Goal: Task Accomplishment & Management: Complete application form

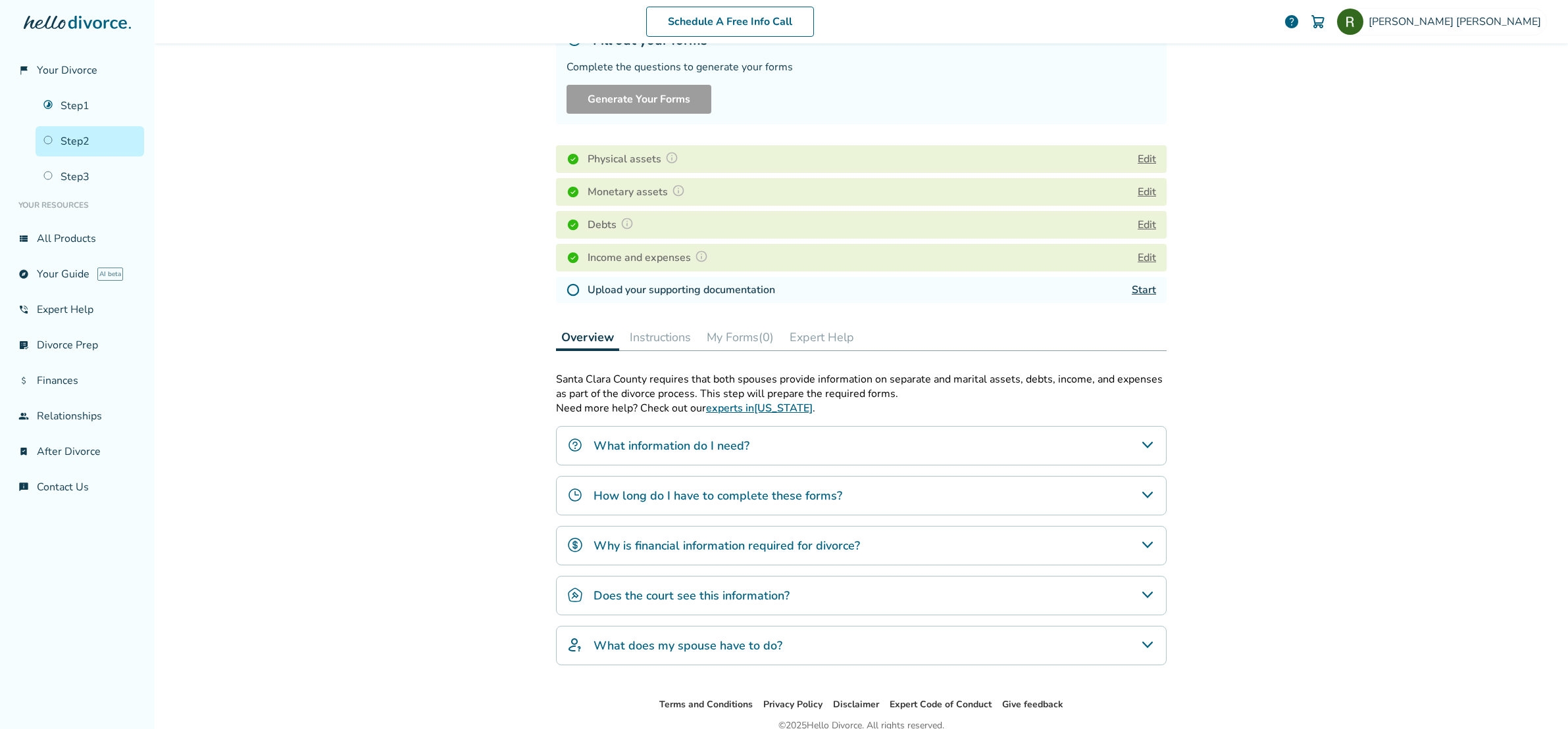
scroll to position [160, 0]
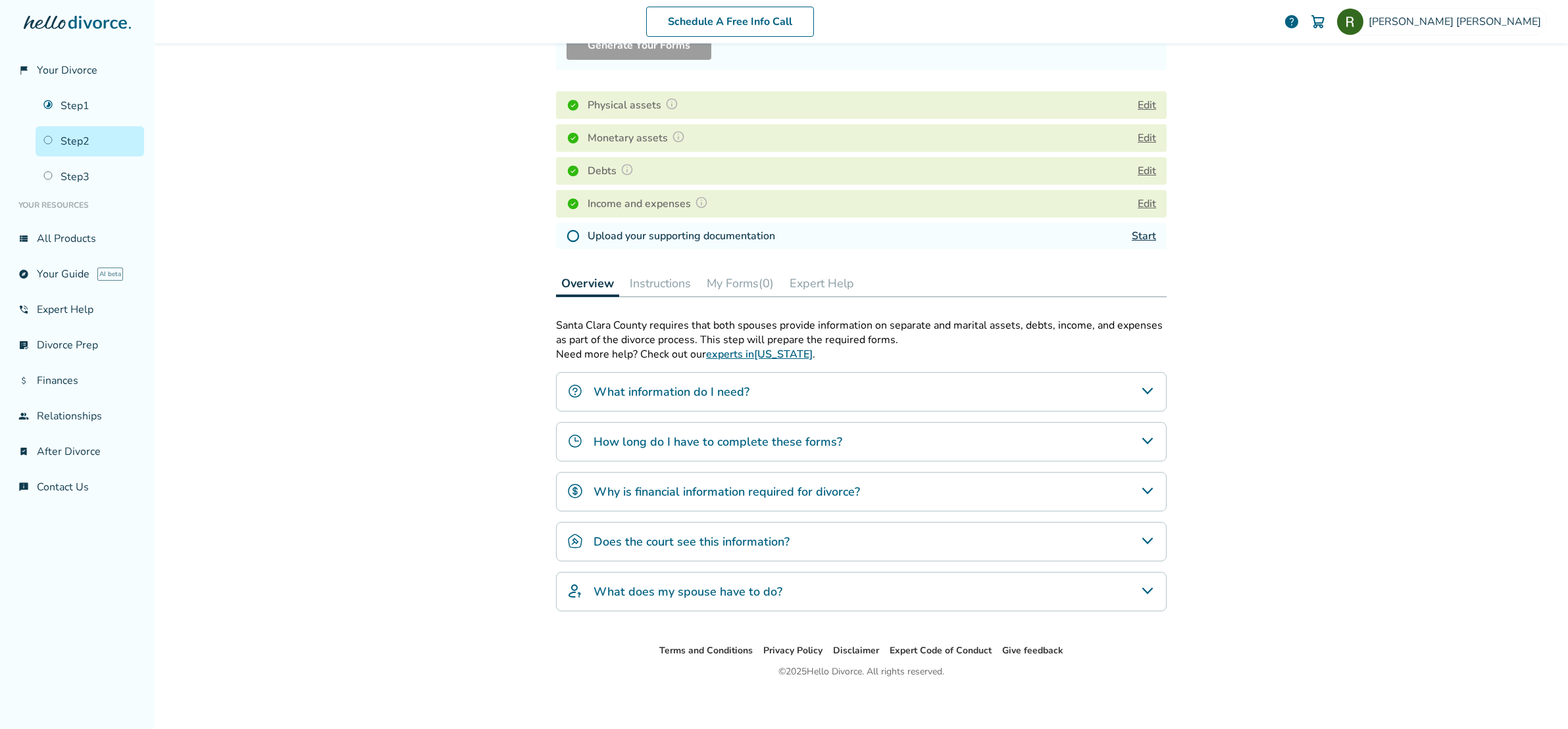
click at [1142, 238] on link "Start" at bounding box center [1143, 236] width 24 height 14
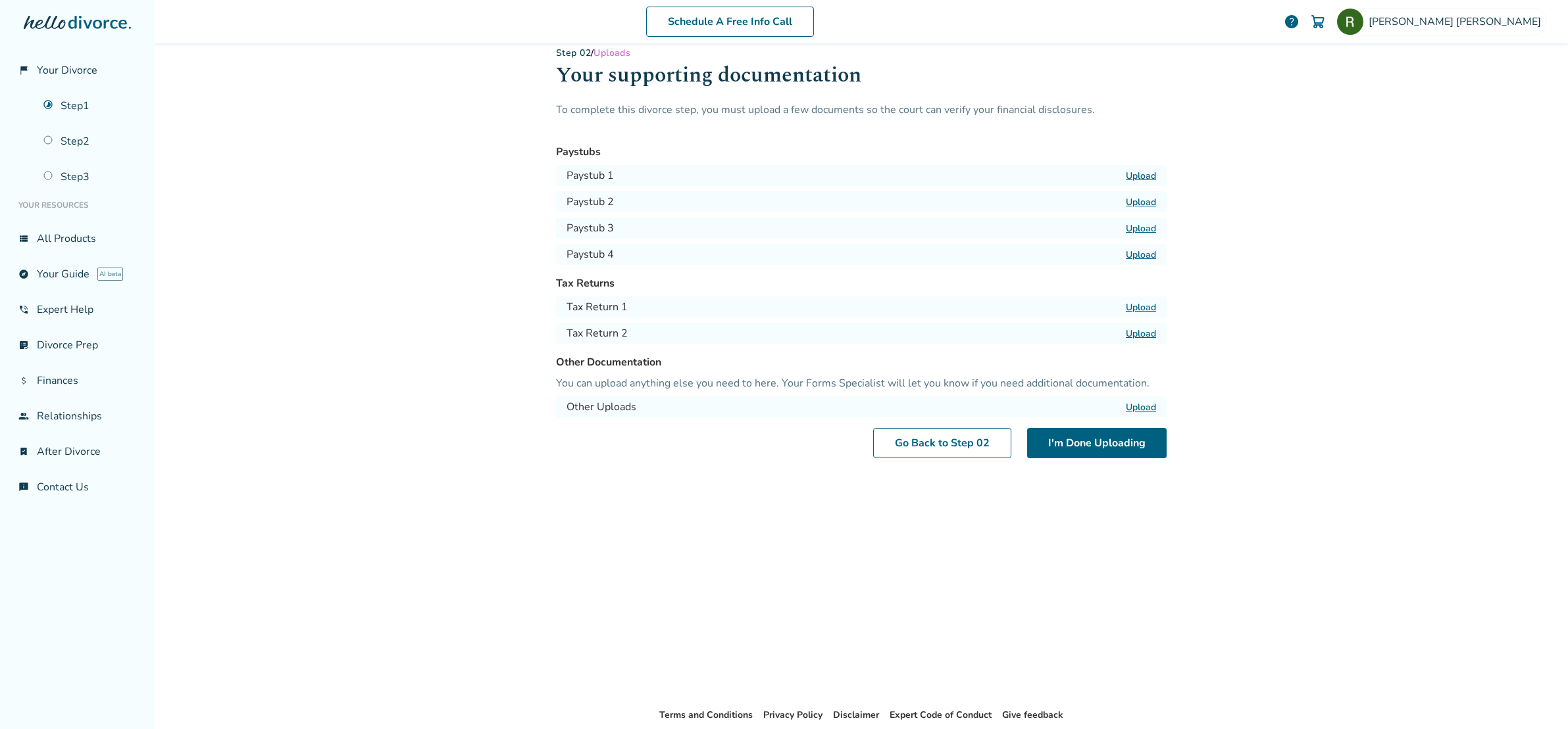
scroll to position [9, 0]
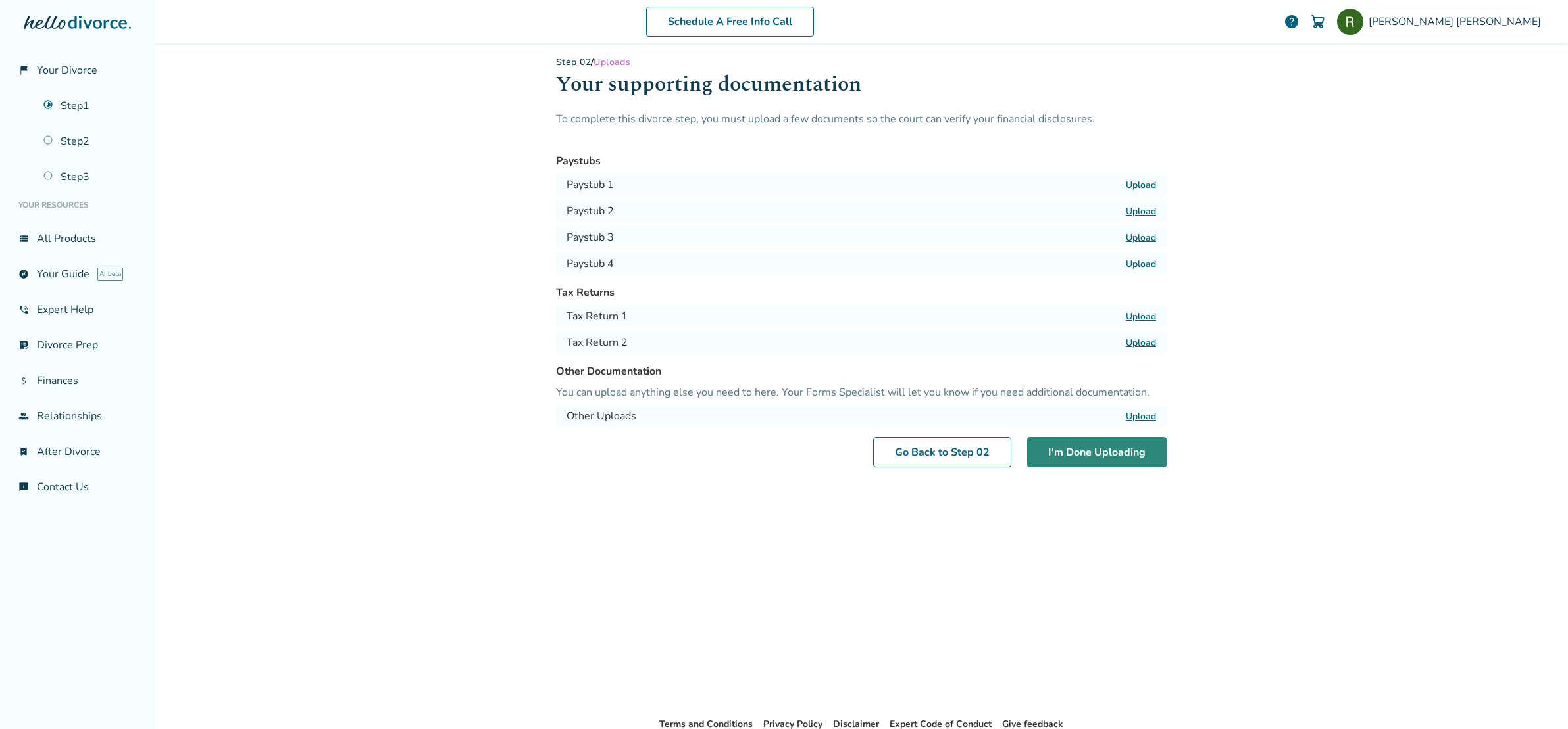
click at [1098, 465] on button "I'm Done Uploading" at bounding box center [1096, 453] width 139 height 31
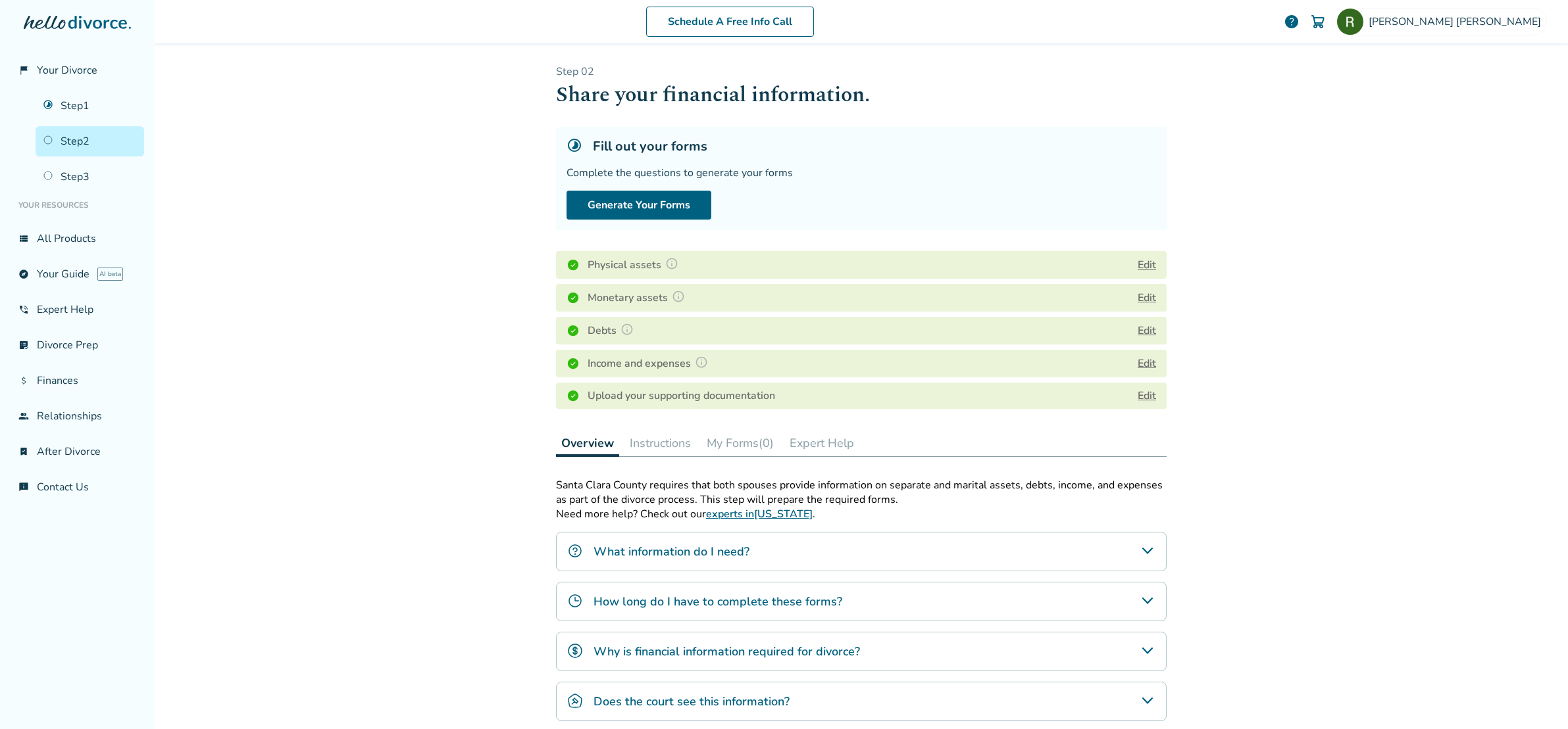
click at [647, 446] on button "Instructions" at bounding box center [660, 442] width 72 height 26
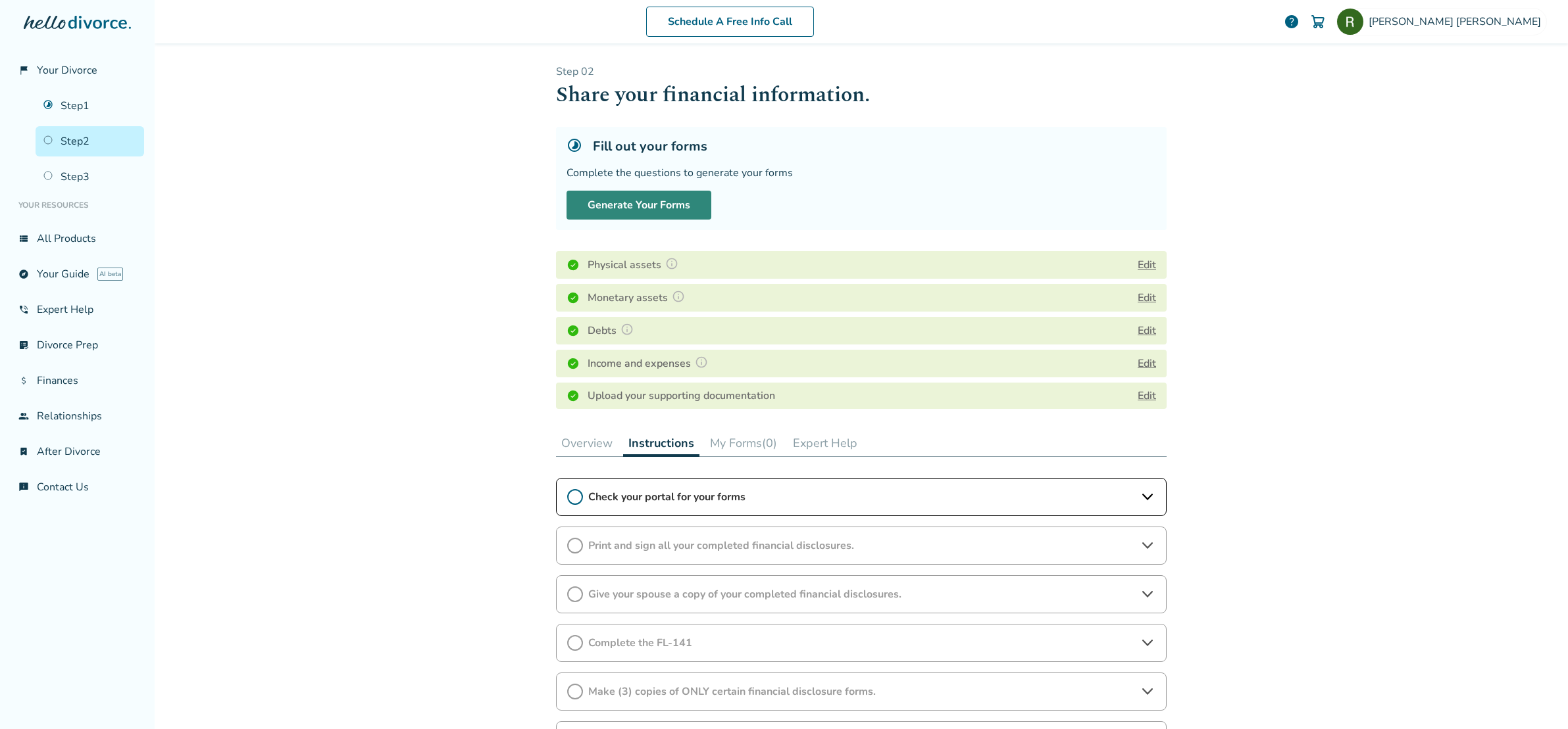
click at [606, 204] on button "Generate Your Forms" at bounding box center [638, 205] width 145 height 29
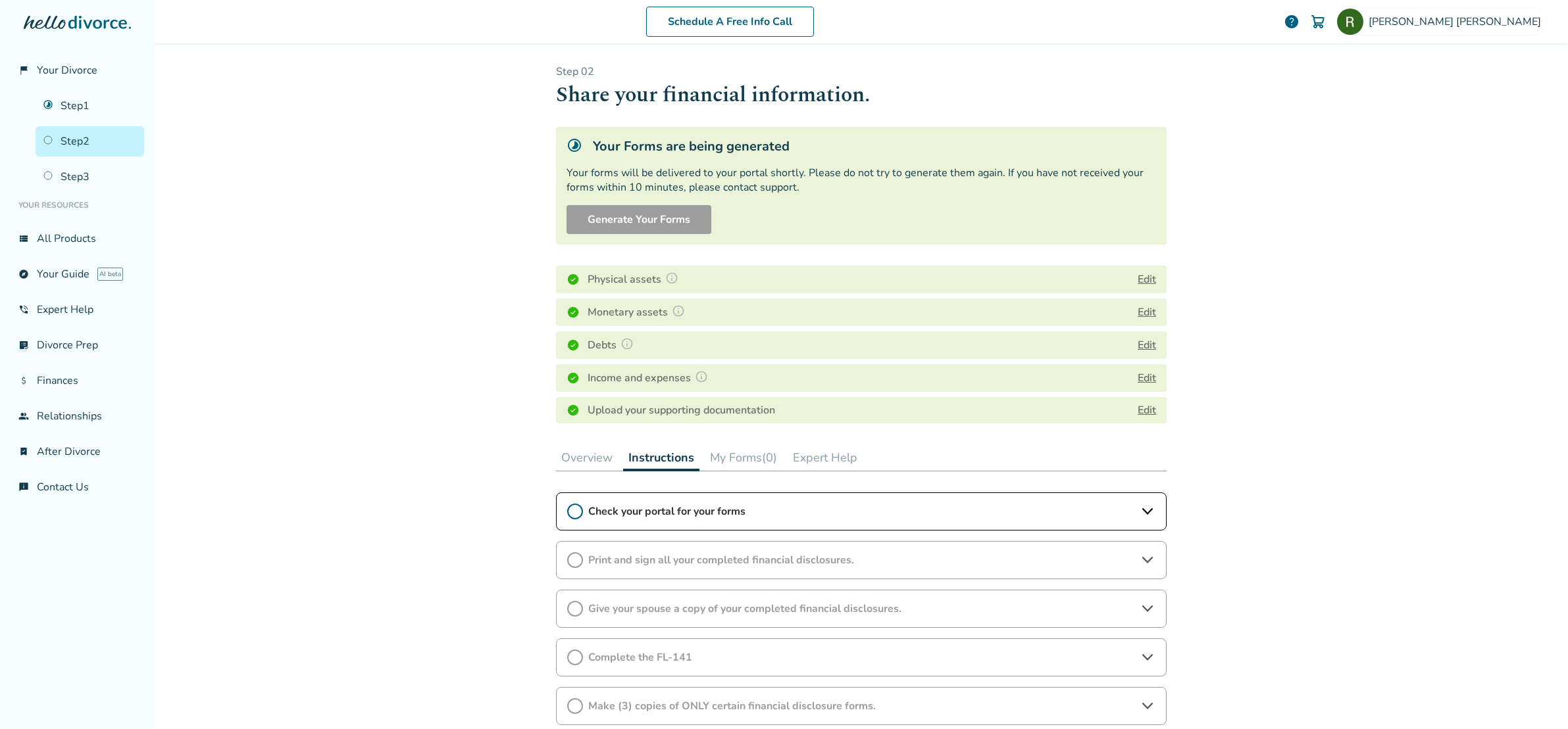
click at [572, 509] on icon at bounding box center [575, 511] width 15 height 15
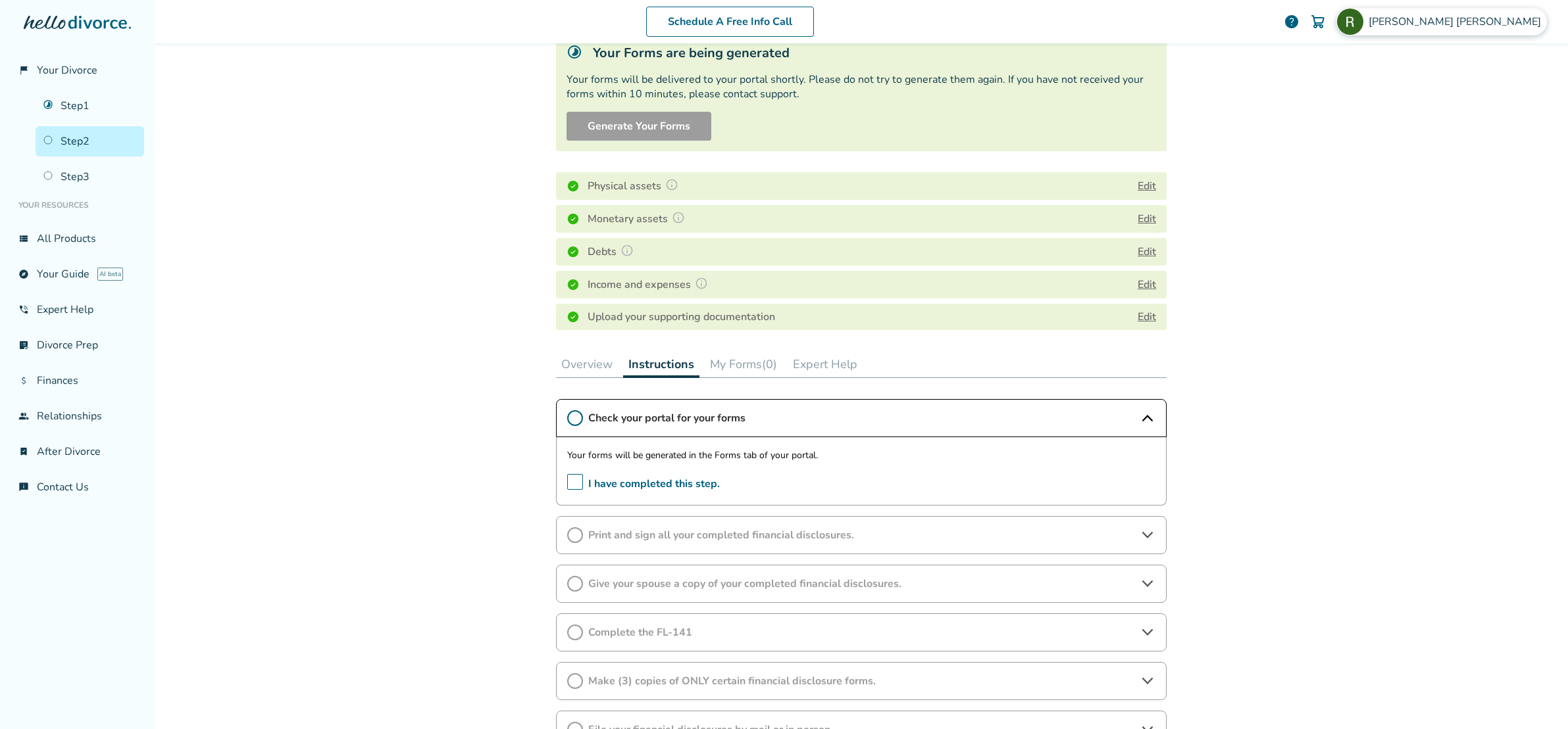
click at [1477, 21] on span "[PERSON_NAME]" at bounding box center [1457, 21] width 178 height 14
click at [1287, 110] on div "Schedule A Free Info Call [PERSON_NAME] help Schedule A Free Call [PERSON_NAME]…" at bounding box center [861, 364] width 1414 height 729
click at [568, 415] on icon at bounding box center [575, 418] width 15 height 15
click at [570, 484] on span "I have completed this step." at bounding box center [643, 483] width 153 height 20
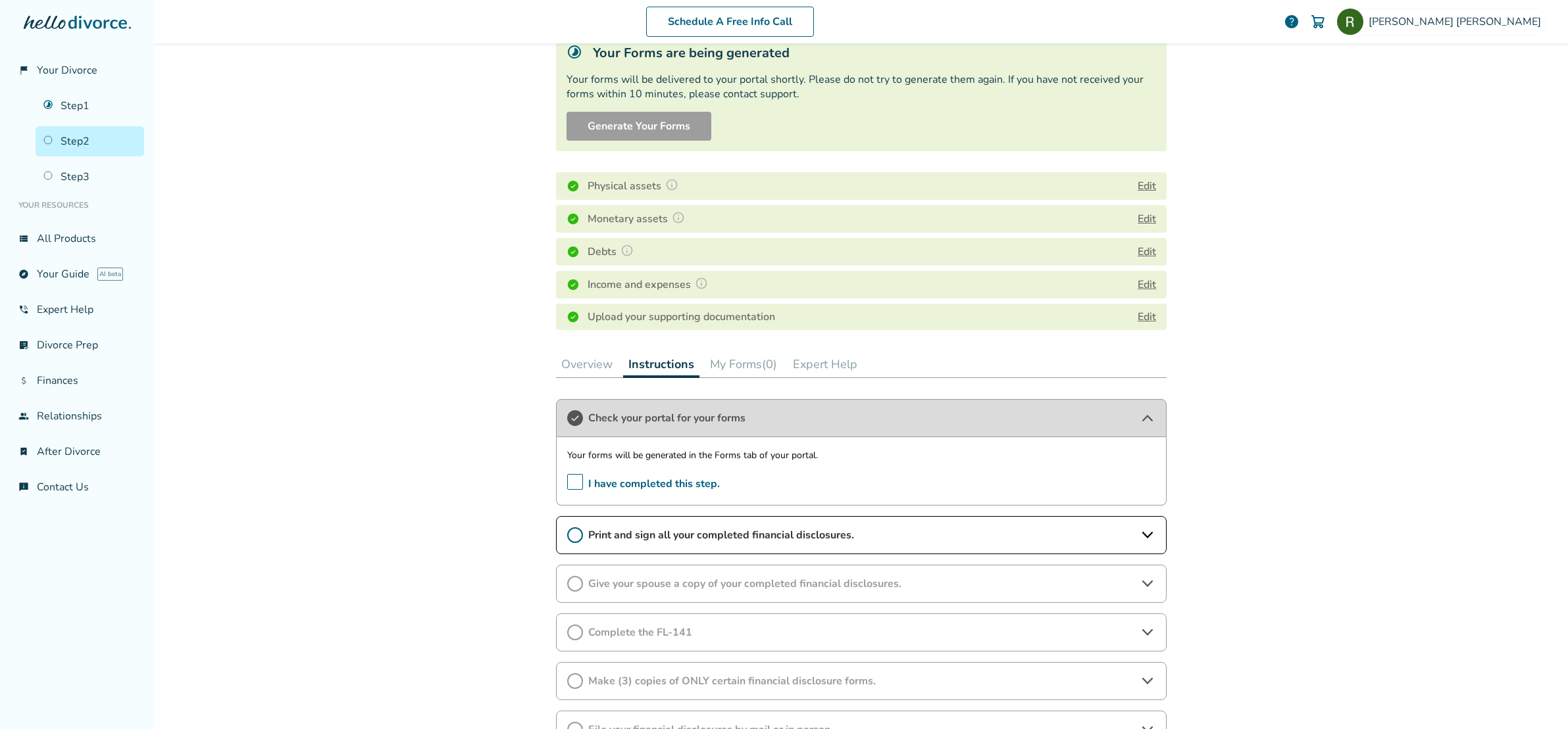
click at [728, 363] on button "My Forms (0)" at bounding box center [743, 364] width 78 height 26
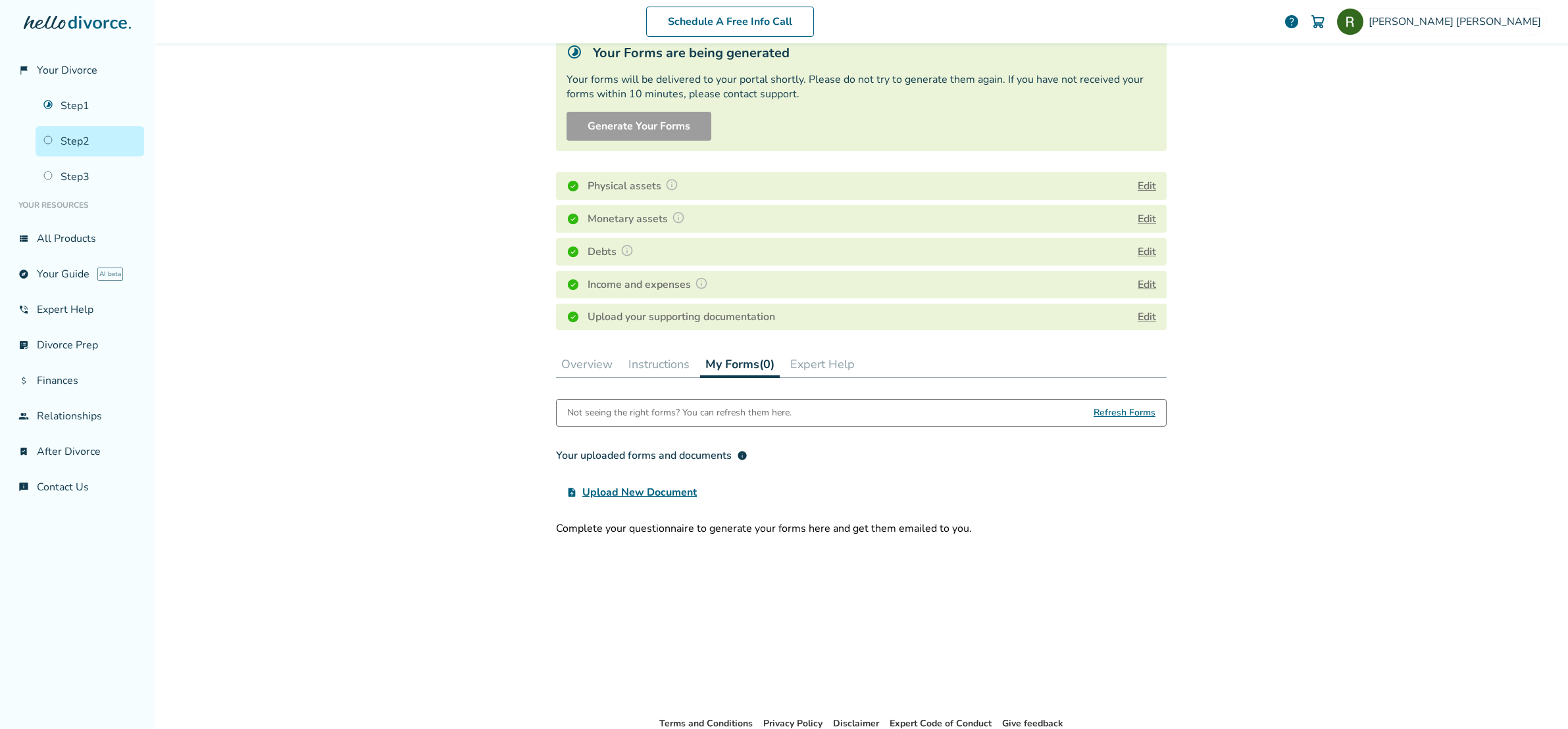
click at [1135, 412] on span "Refresh Forms" at bounding box center [1125, 412] width 61 height 26
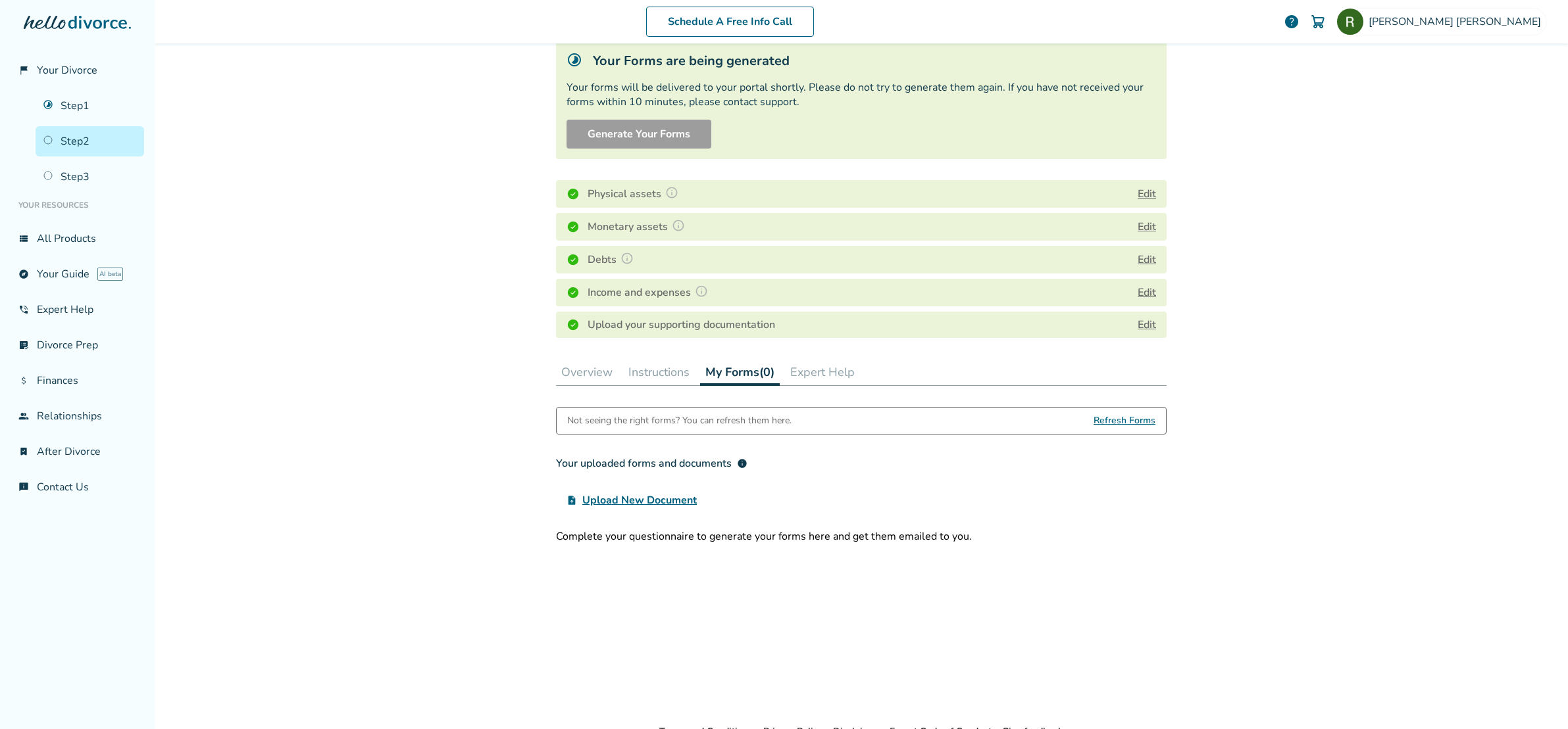
scroll to position [84, 0]
click at [649, 378] on button "Instructions" at bounding box center [658, 372] width 72 height 26
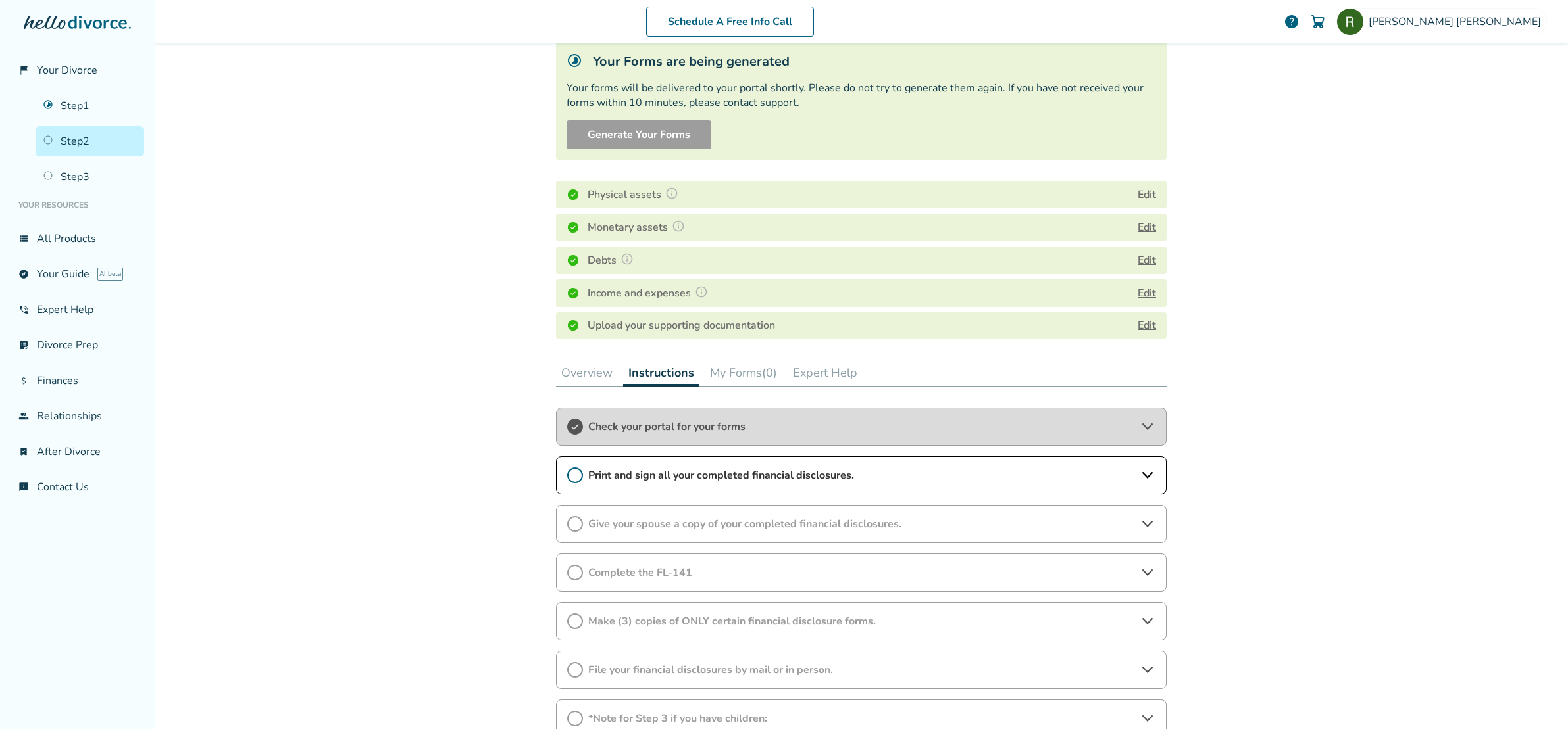
click at [577, 380] on button "Overview" at bounding box center [586, 372] width 61 height 26
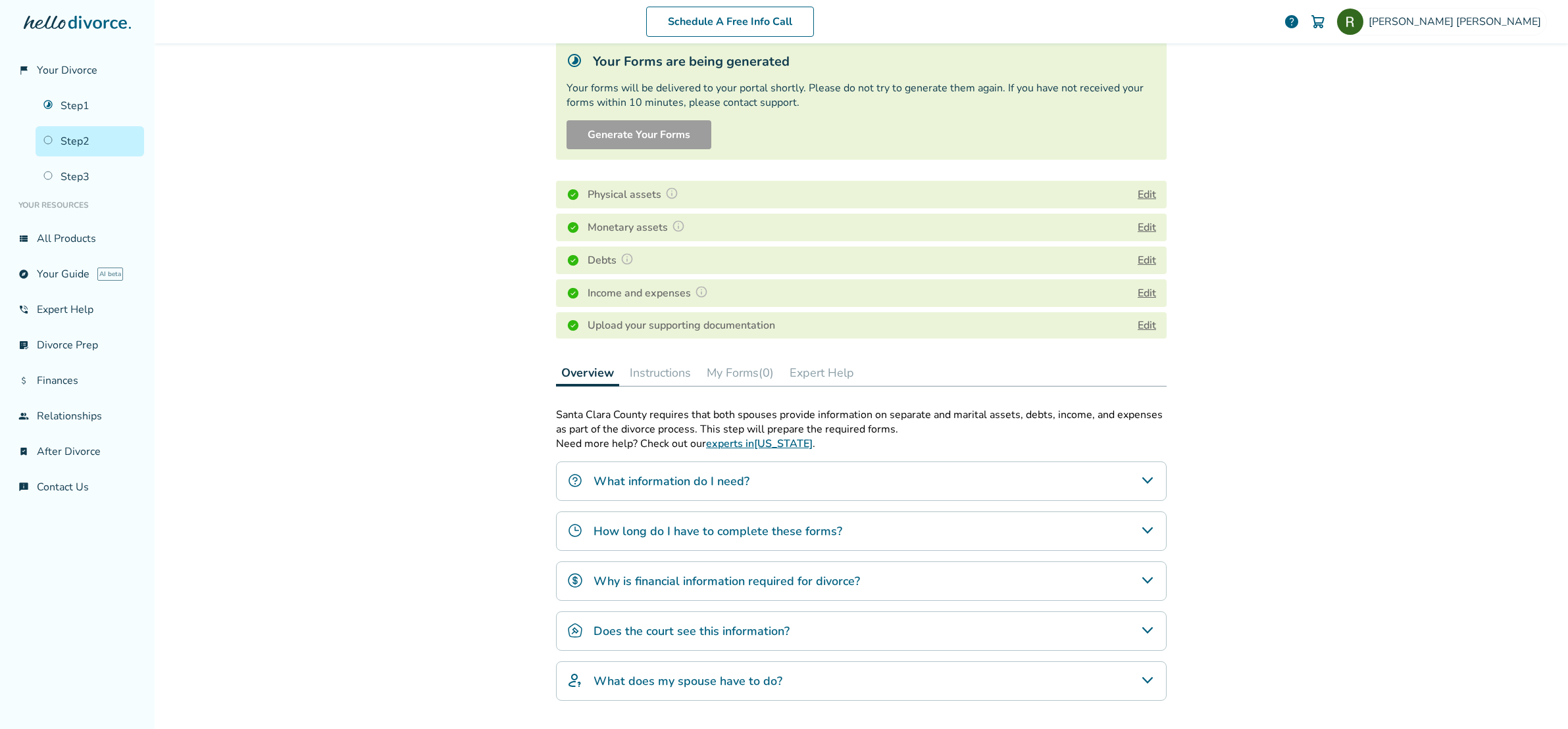
click at [644, 378] on button "Instructions" at bounding box center [660, 372] width 72 height 26
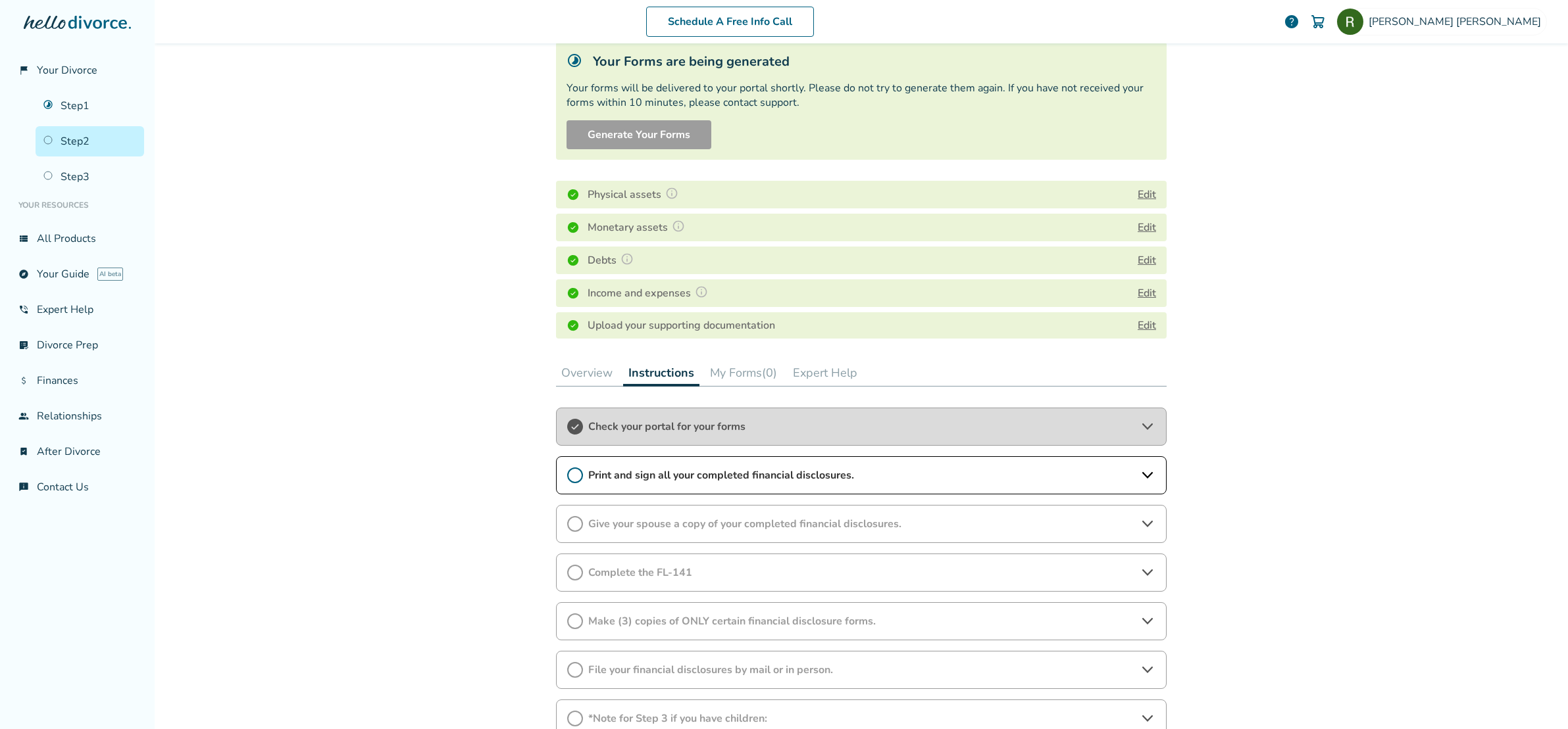
click at [725, 376] on button "My Forms (0)" at bounding box center [743, 372] width 78 height 26
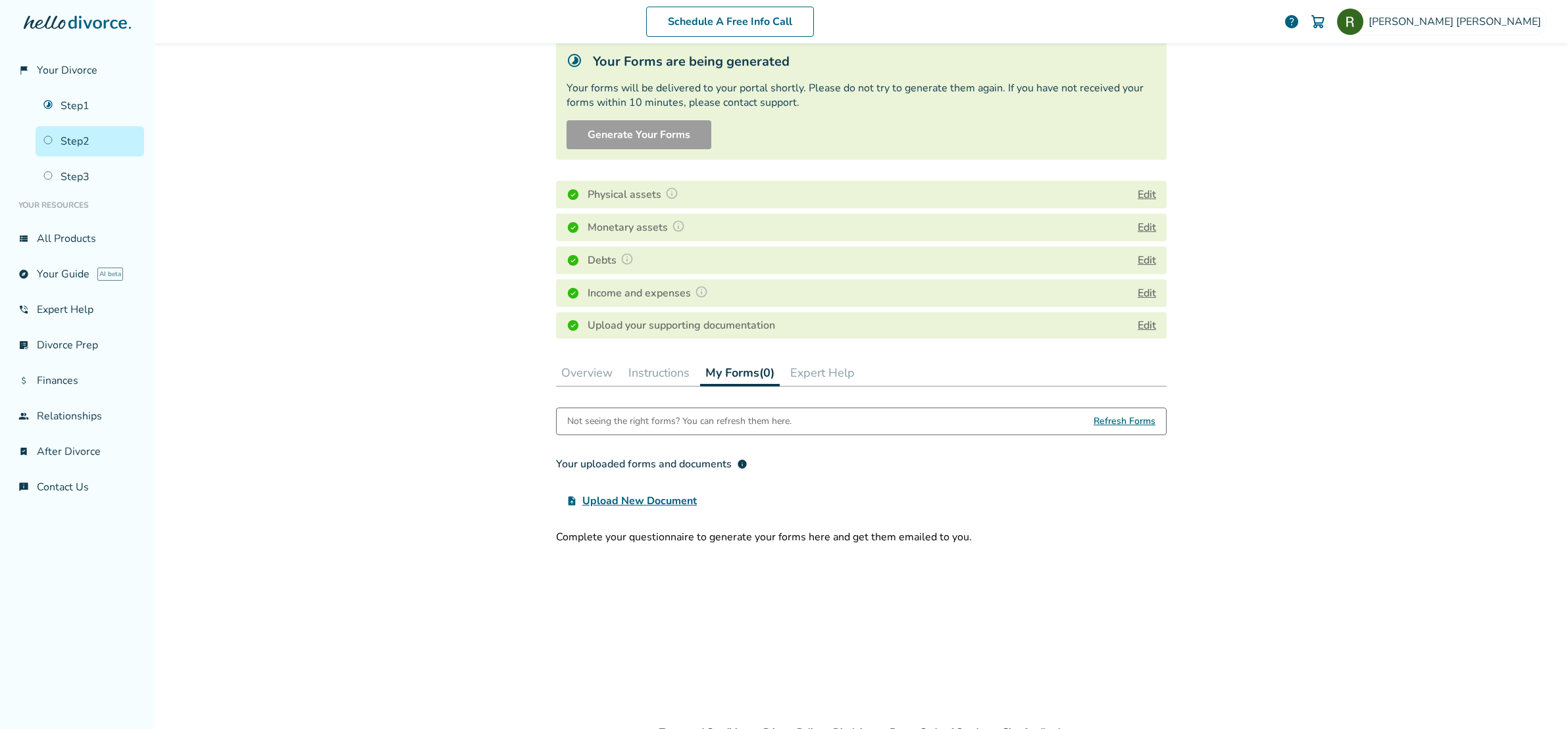
click at [1126, 423] on span "Refresh Forms" at bounding box center [1125, 421] width 61 height 26
click at [824, 371] on button "Expert Help" at bounding box center [822, 372] width 75 height 26
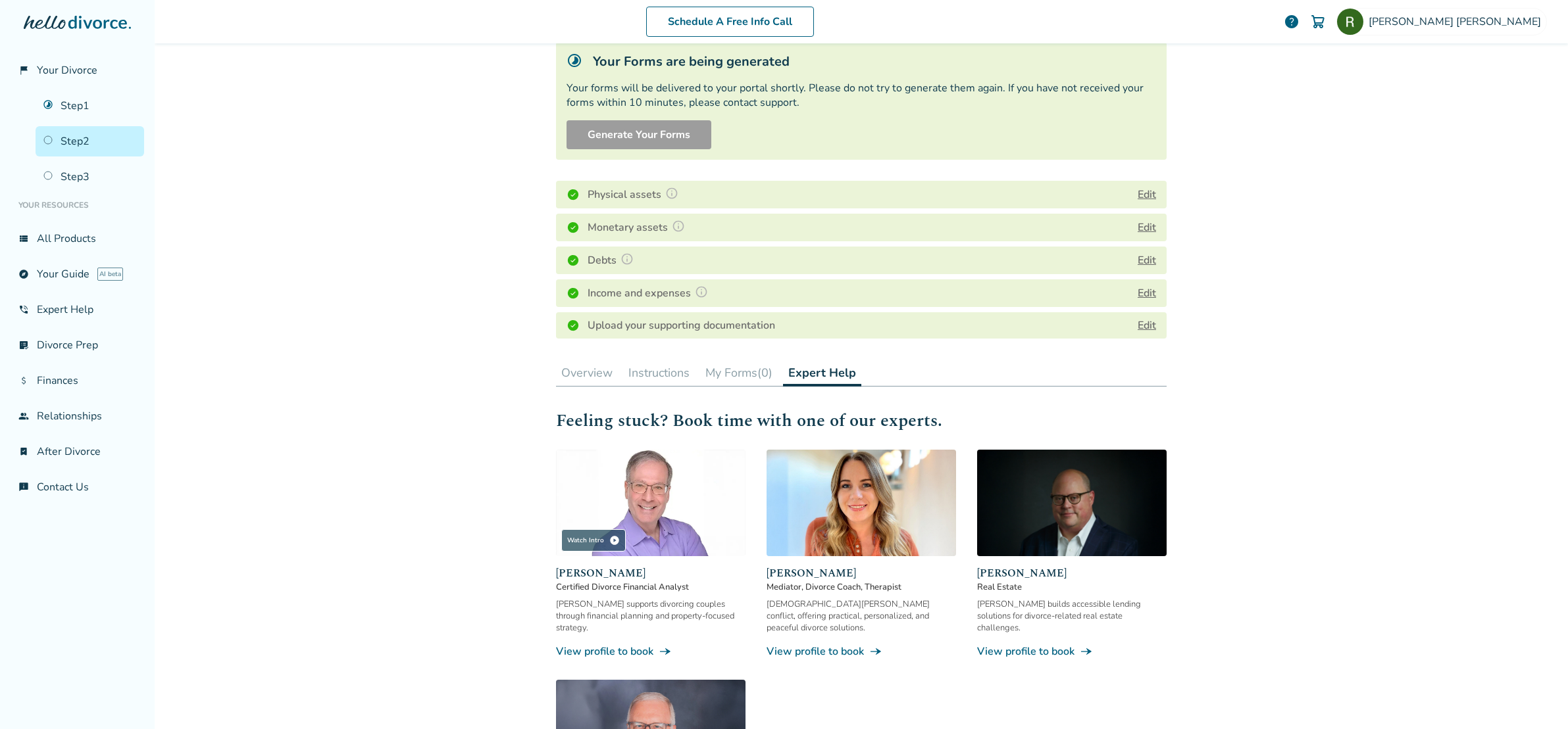
click at [738, 374] on button "My Forms (0)" at bounding box center [739, 372] width 78 height 26
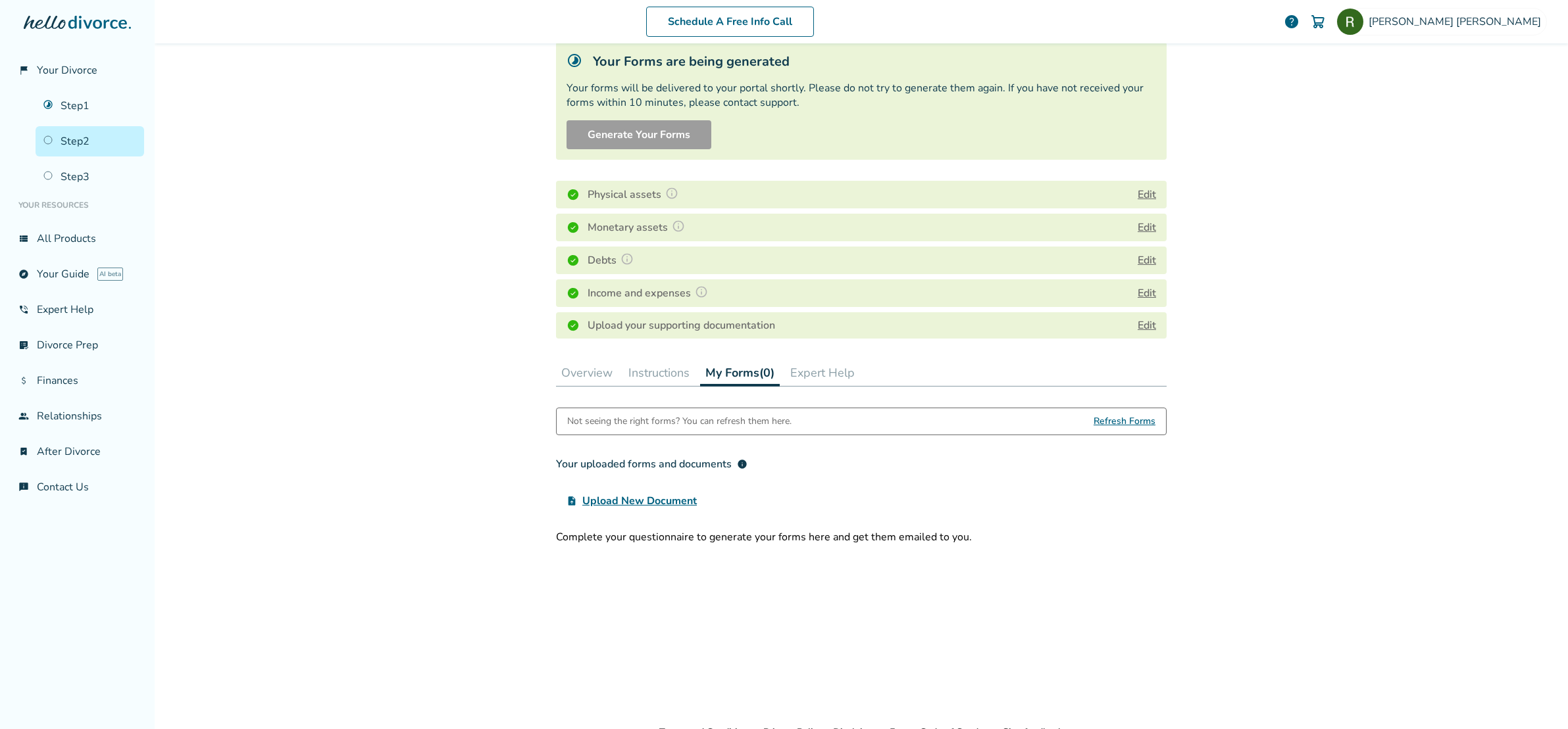
click at [650, 368] on button "Instructions" at bounding box center [658, 372] width 72 height 26
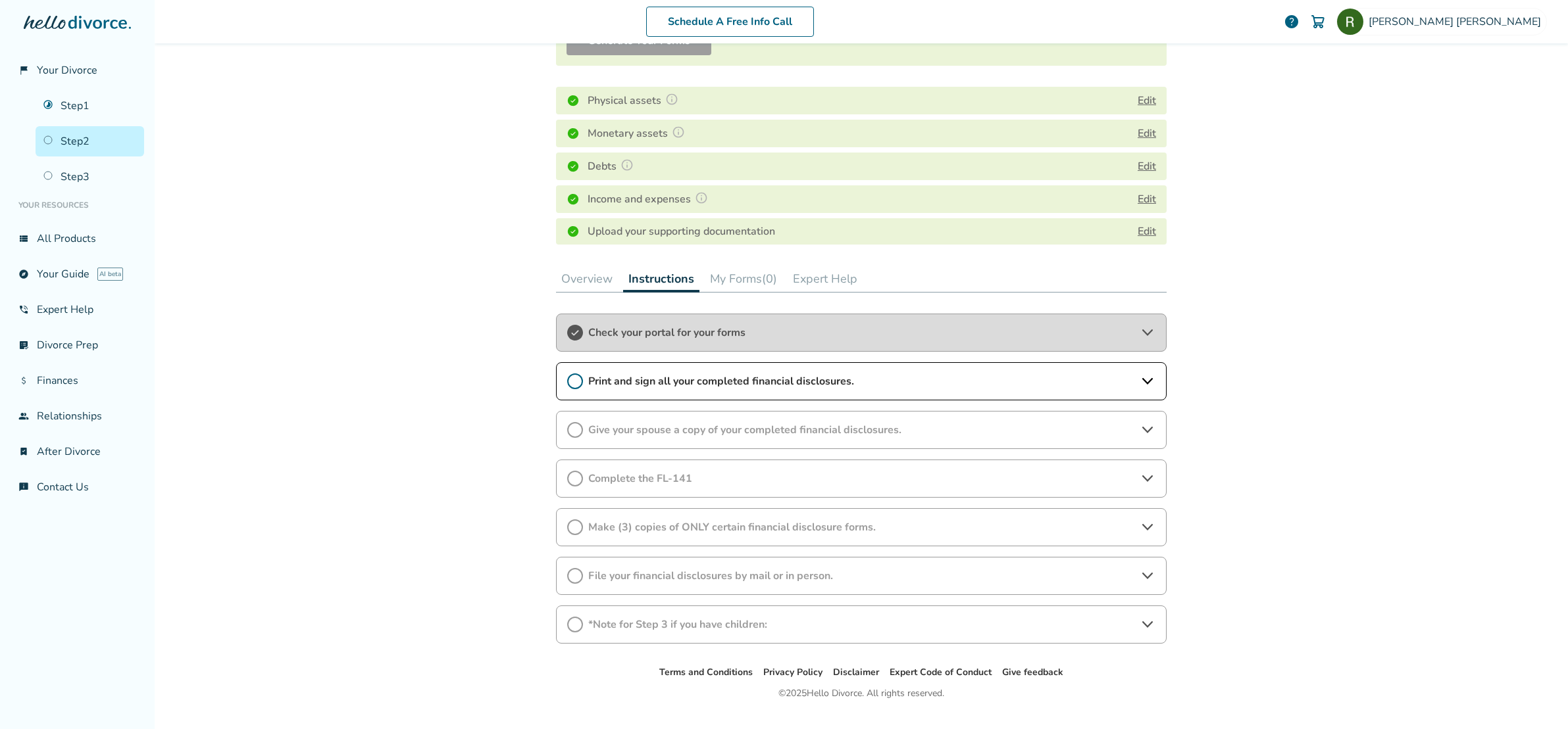
click at [574, 280] on button "Overview" at bounding box center [586, 278] width 61 height 26
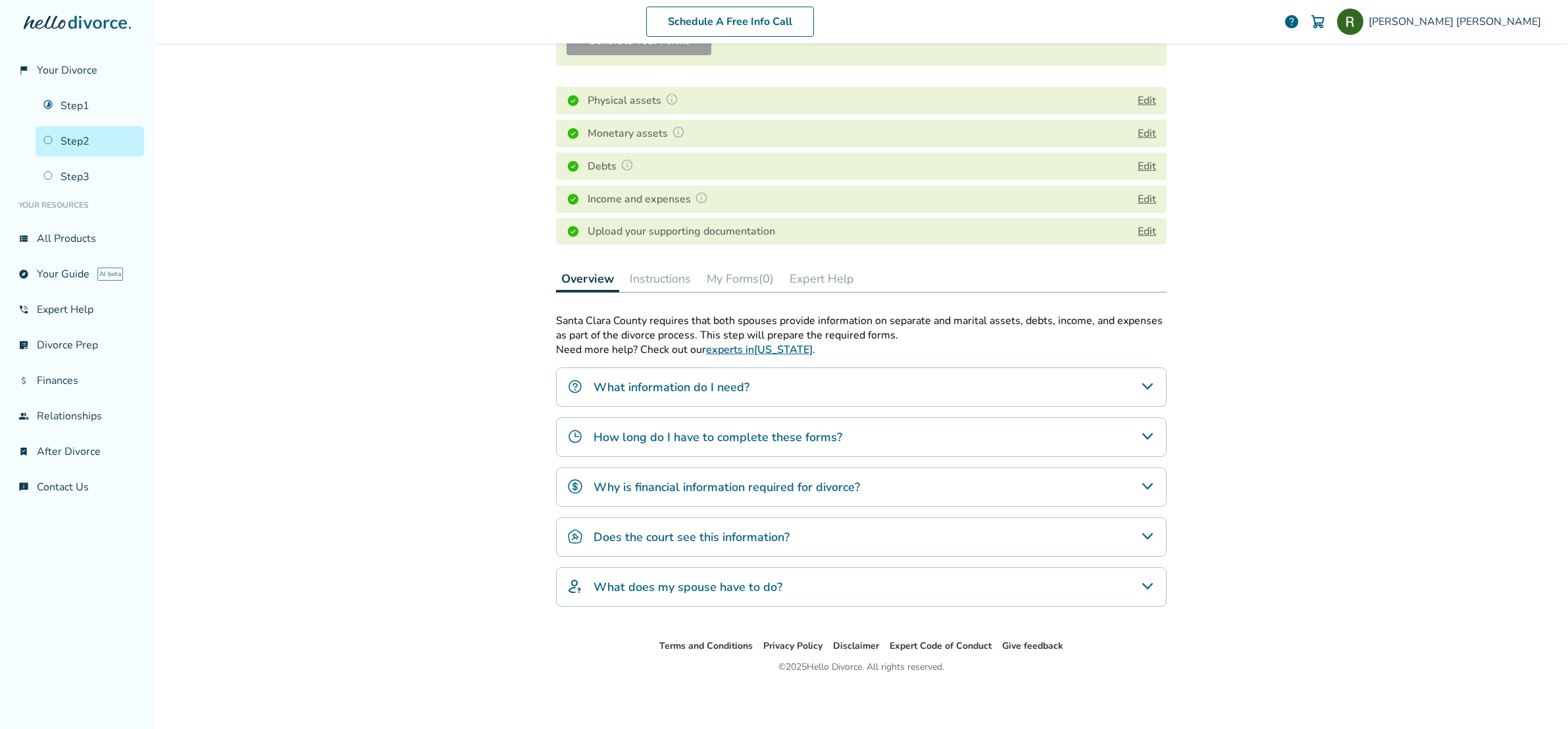
scroll to position [178, 0]
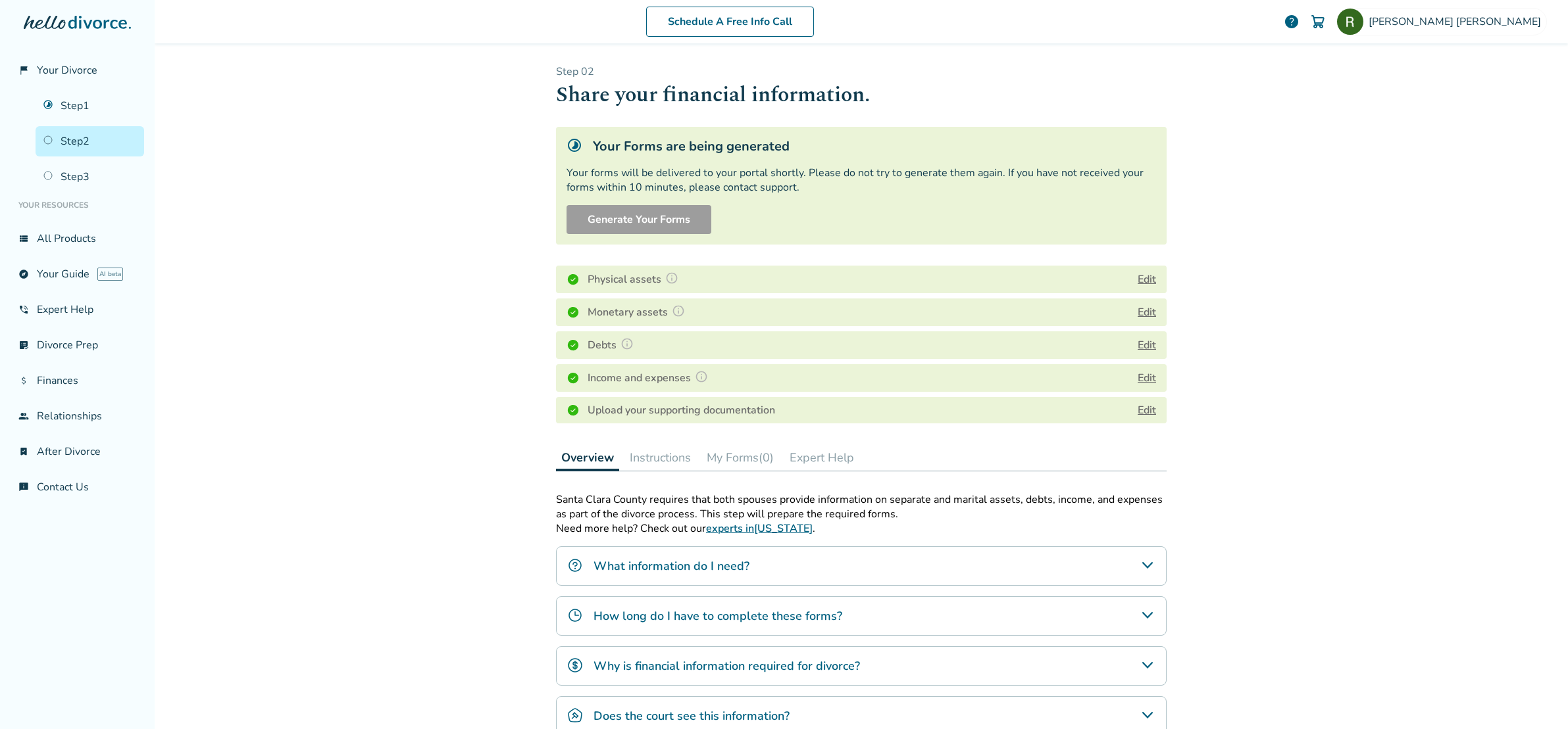
click at [1206, 356] on div "Schedule A Free Info Call [PERSON_NAME] help Schedule A Free Call [PERSON_NAME]…" at bounding box center [861, 364] width 1414 height 729
click at [749, 462] on button "My Forms (0)" at bounding box center [740, 457] width 78 height 26
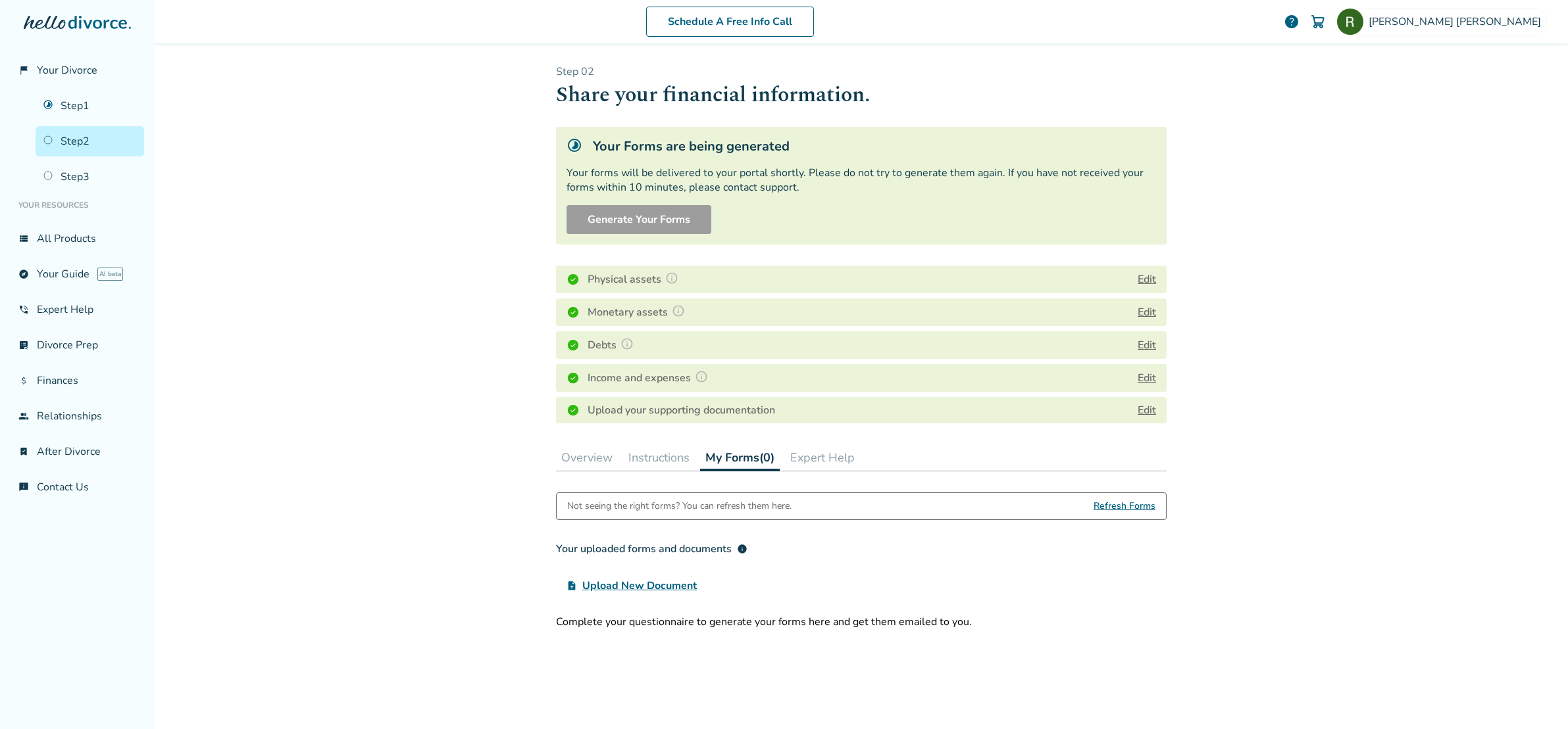
click at [1117, 510] on span "Refresh Forms" at bounding box center [1125, 506] width 61 height 26
click at [1117, 509] on span "Refresh Forms" at bounding box center [1125, 506] width 61 height 26
